Goal: Information Seeking & Learning: Learn about a topic

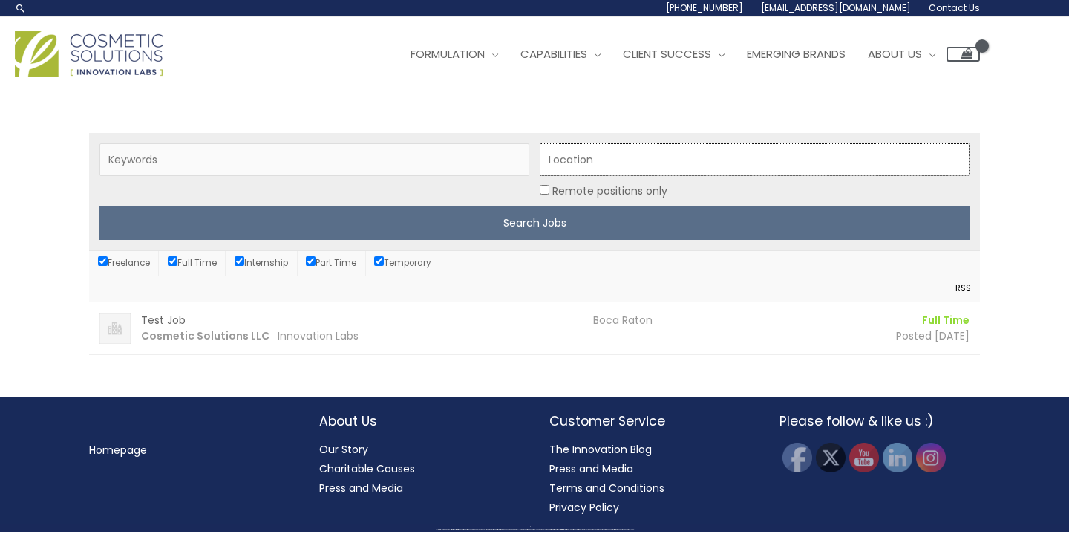
click at [563, 159] on input "Location" at bounding box center [755, 159] width 430 height 33
type input "boca"
click at [99, 206] on input "Search Jobs" at bounding box center [534, 223] width 870 height 34
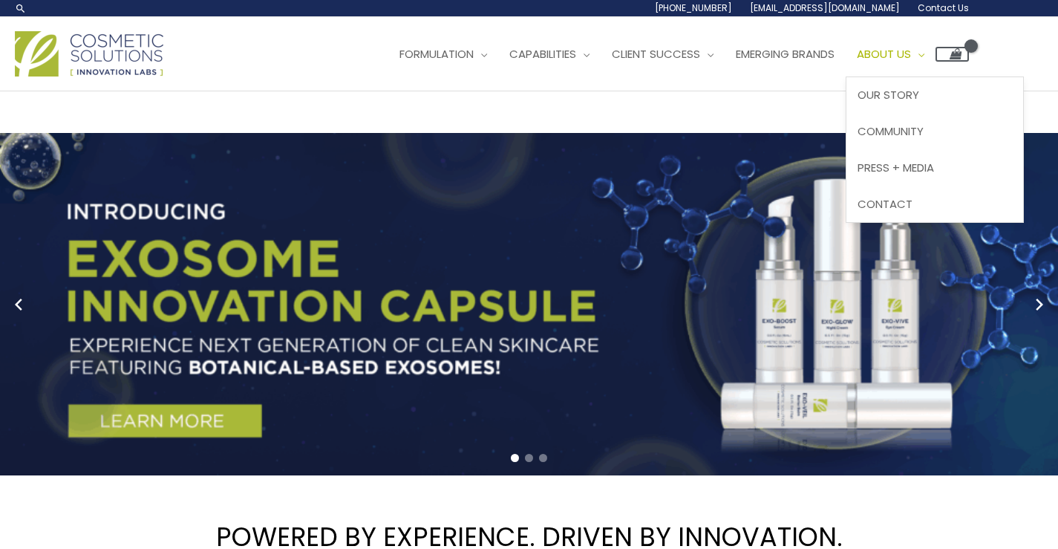
click at [935, 56] on link "About Us" at bounding box center [891, 54] width 90 height 45
